Goal: Find specific page/section: Find specific page/section

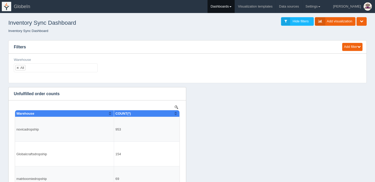
click at [234, 5] on link "Dashboards" at bounding box center [220, 6] width 27 height 13
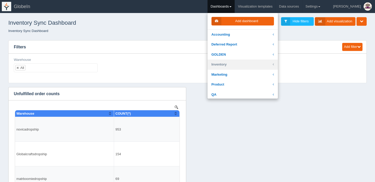
click at [233, 65] on link "Inventory" at bounding box center [242, 65] width 70 height 10
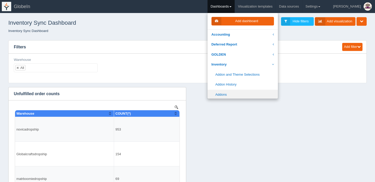
click at [236, 94] on link "Addons" at bounding box center [242, 95] width 70 height 10
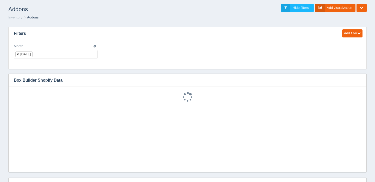
click at [17, 54] on link at bounding box center [17, 54] width 3 height 3
select select
